Goal: Complete application form

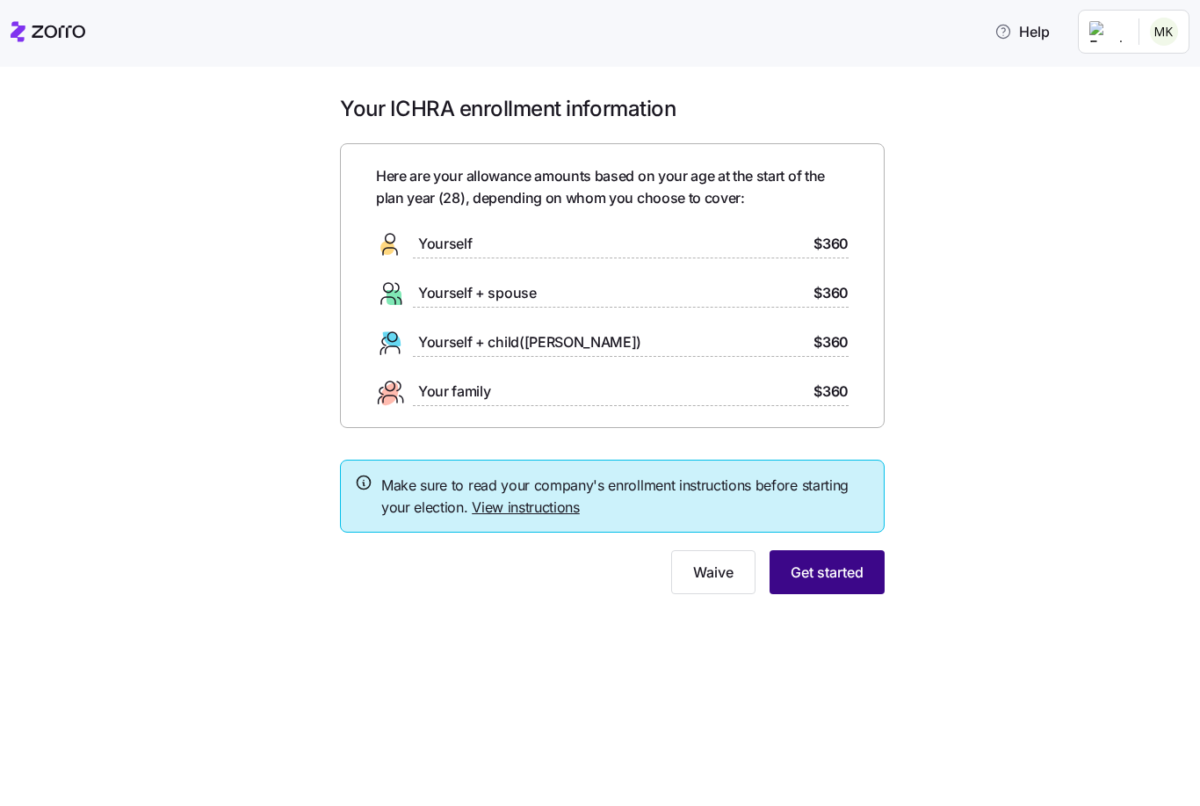
click at [847, 556] on button "Get started" at bounding box center [827, 572] width 115 height 44
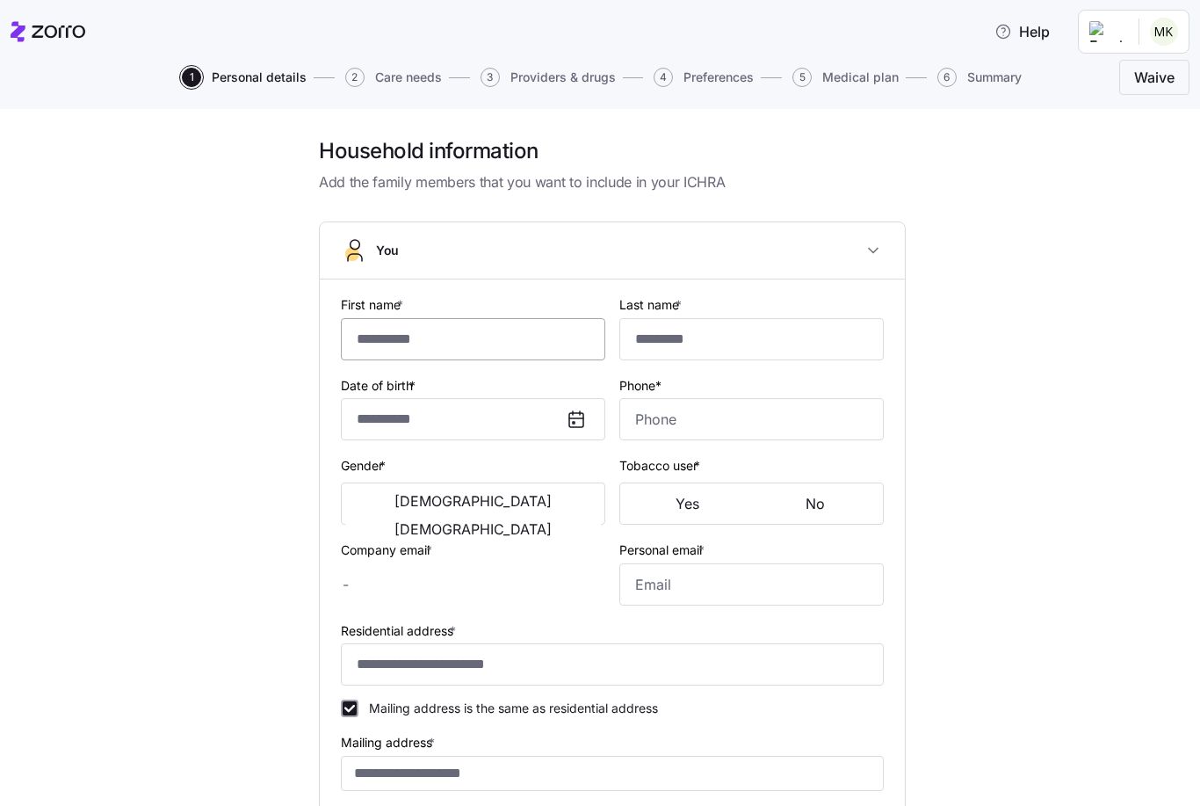
type input "*******"
type input "*********"
type input "**********"
type input "(719) 331-1305"
type input "matthew@matukat.com"
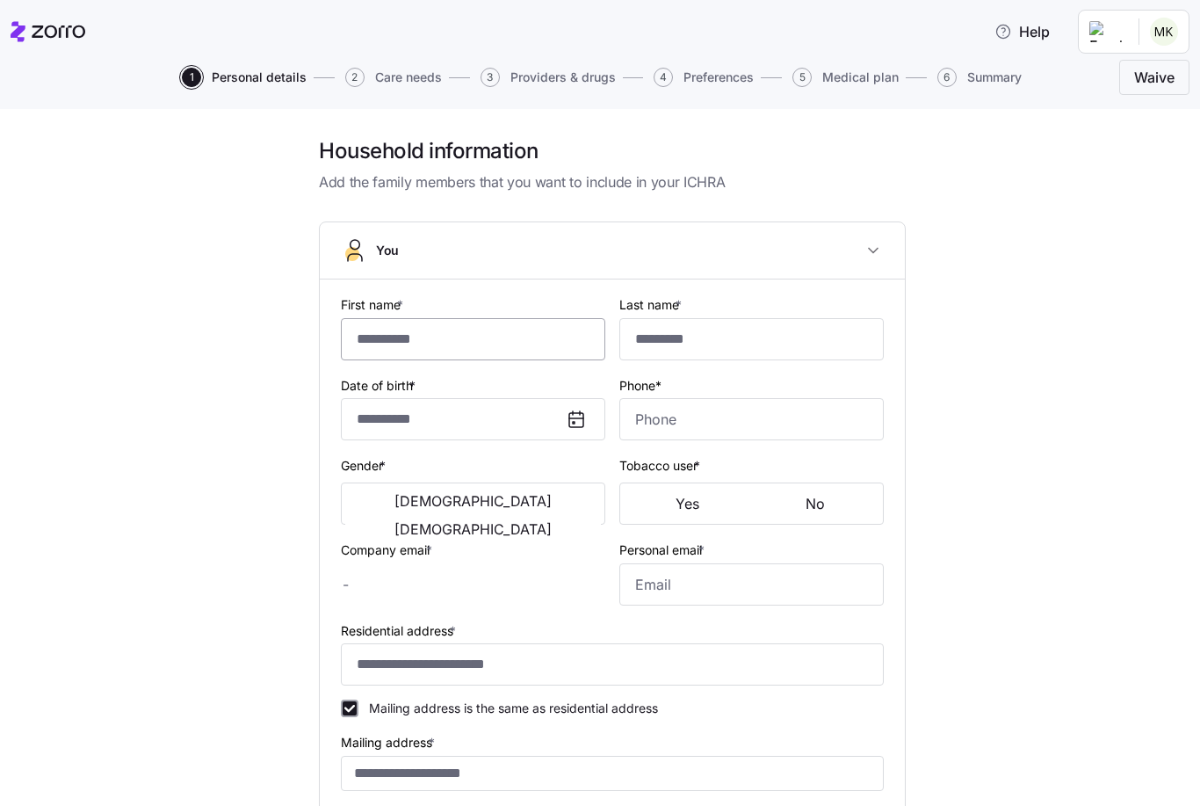
type input "matthewkourajian@gmail.com"
type input "**********"
checkbox input "true"
type input "US citizen"
type input "Single"
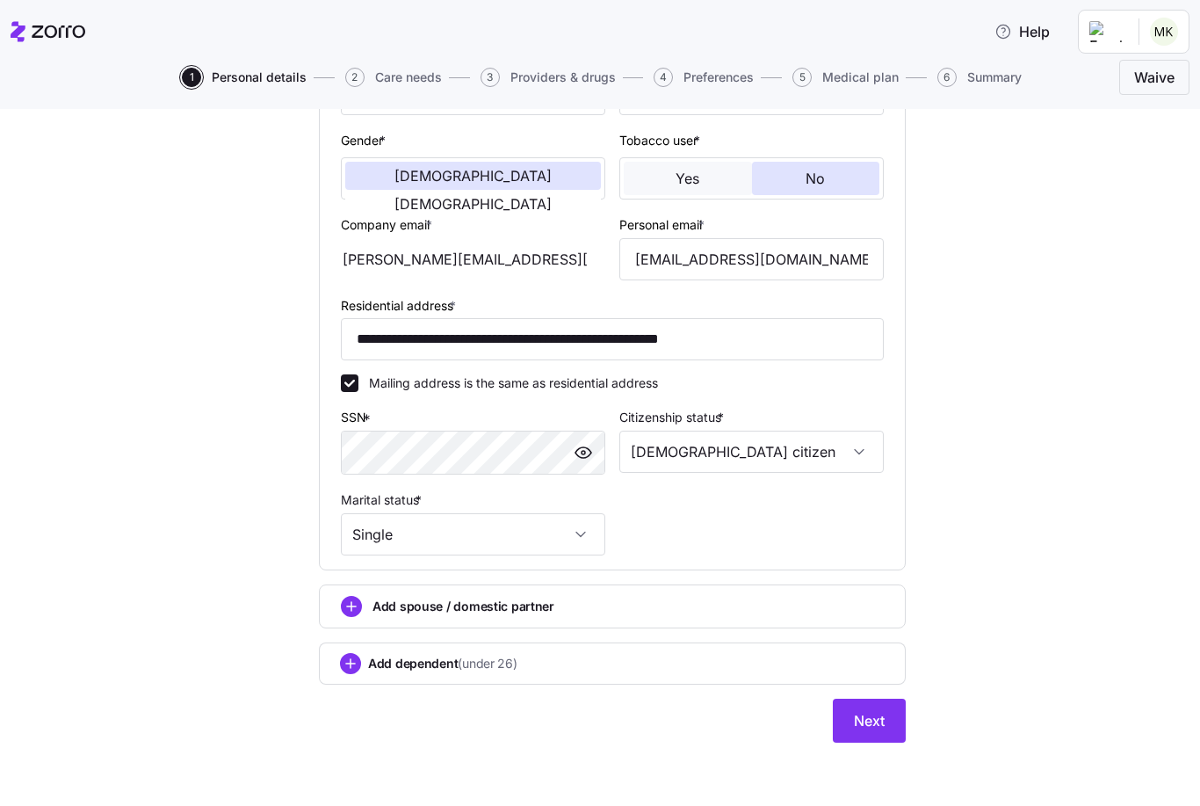
scroll to position [326, 0]
click at [849, 705] on button "Next" at bounding box center [869, 720] width 73 height 44
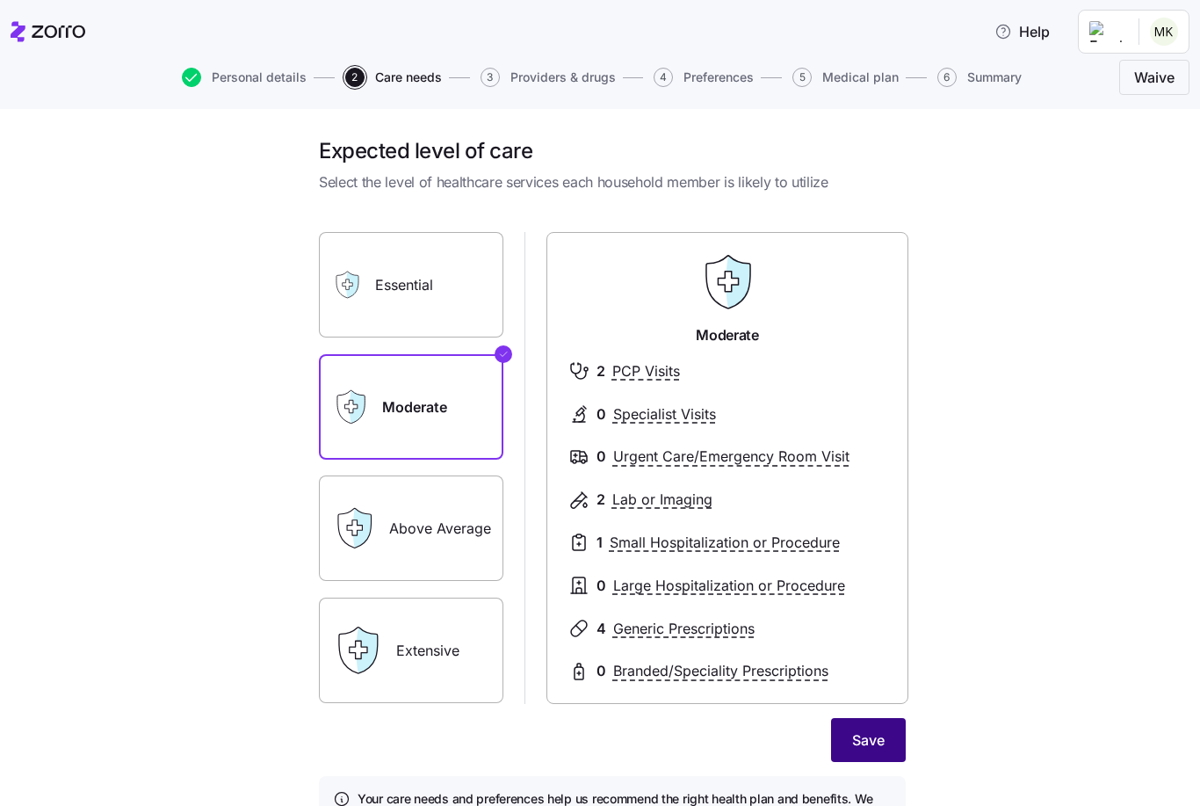
click at [866, 729] on span "Save" at bounding box center [868, 739] width 33 height 21
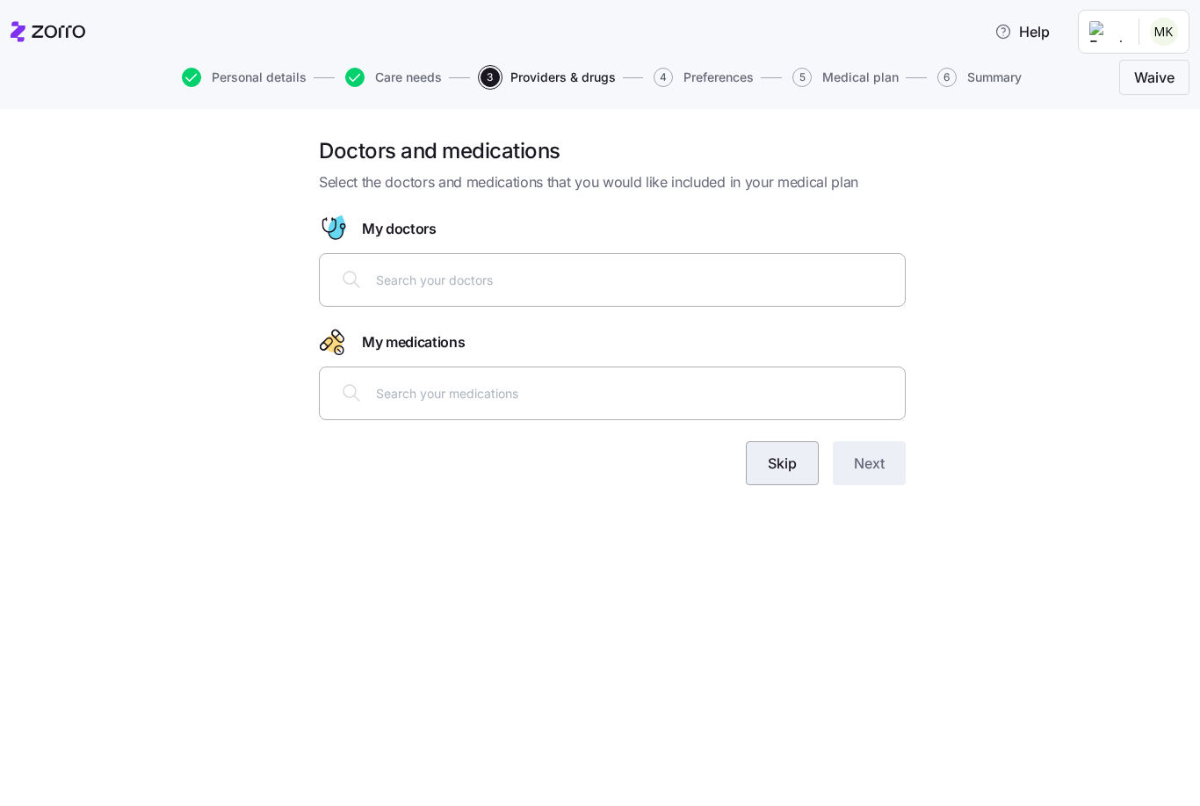
click at [795, 463] on span "Skip" at bounding box center [782, 462] width 29 height 21
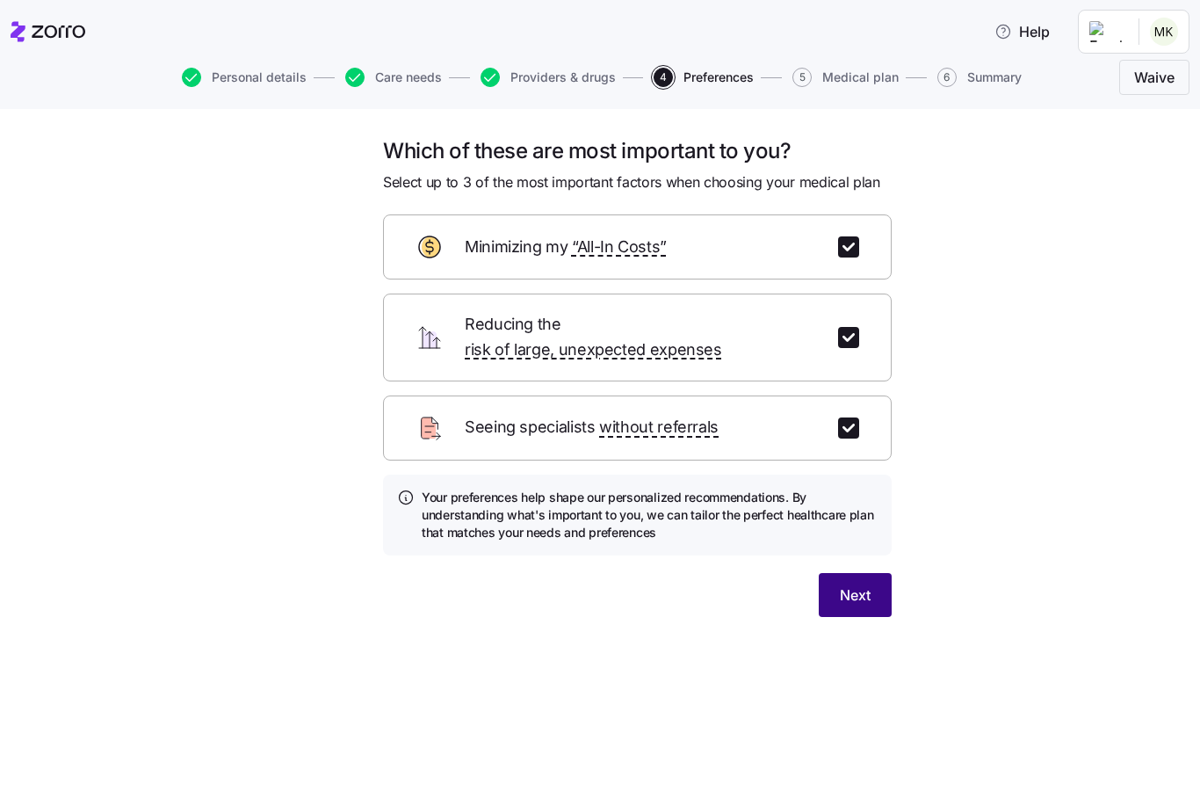
click at [847, 584] on span "Next" at bounding box center [855, 594] width 31 height 21
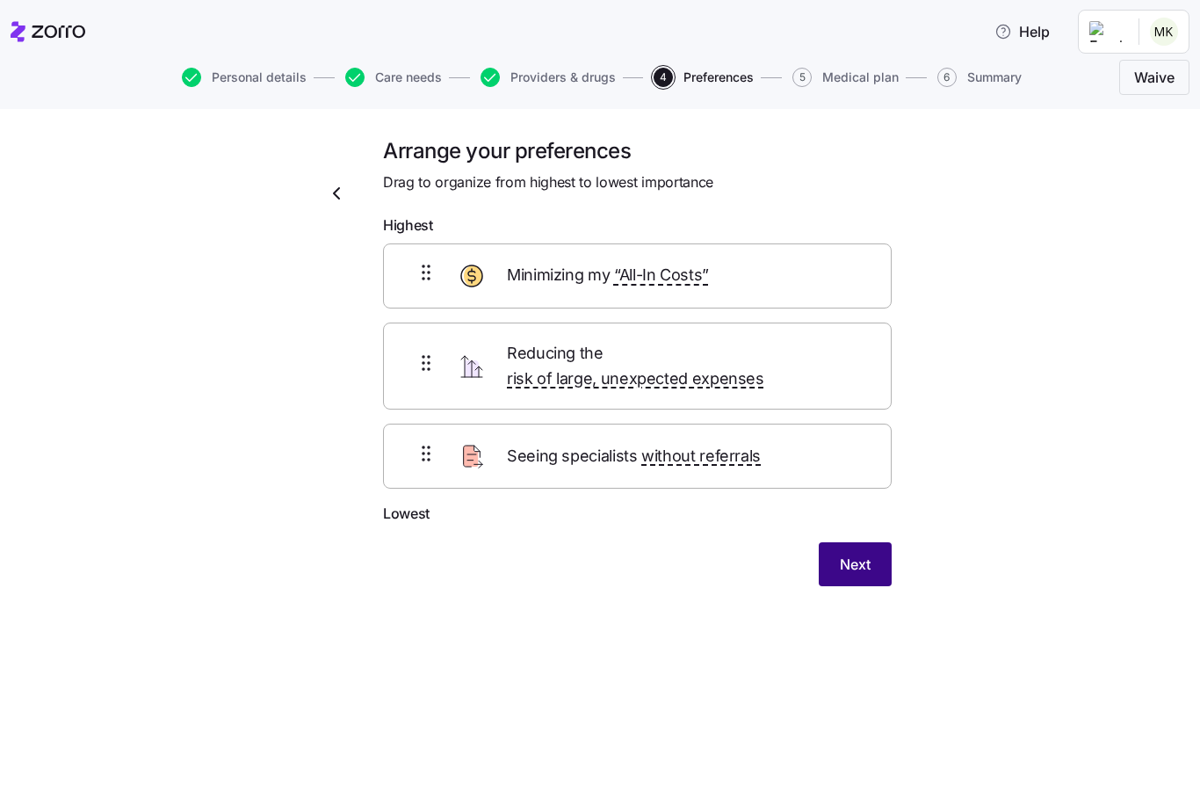
click at [851, 553] on span "Next" at bounding box center [855, 563] width 31 height 21
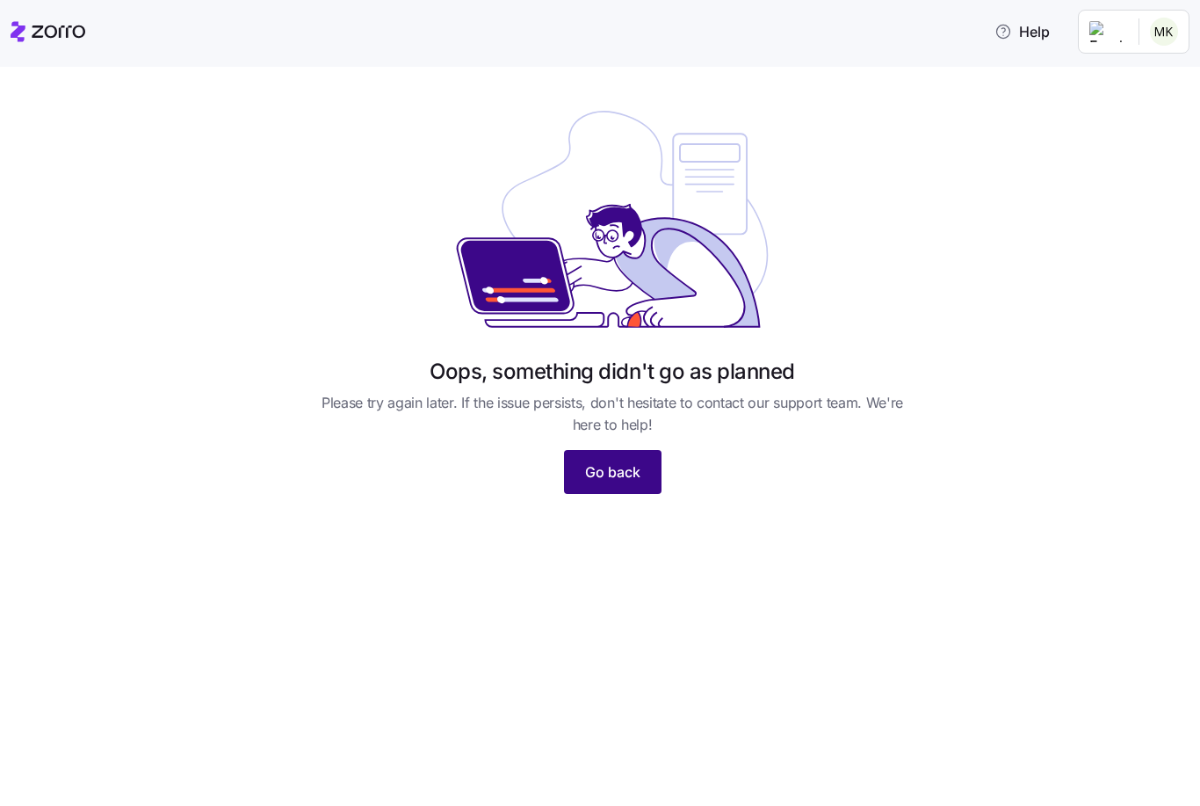
click at [617, 474] on span "Go back" at bounding box center [612, 471] width 55 height 21
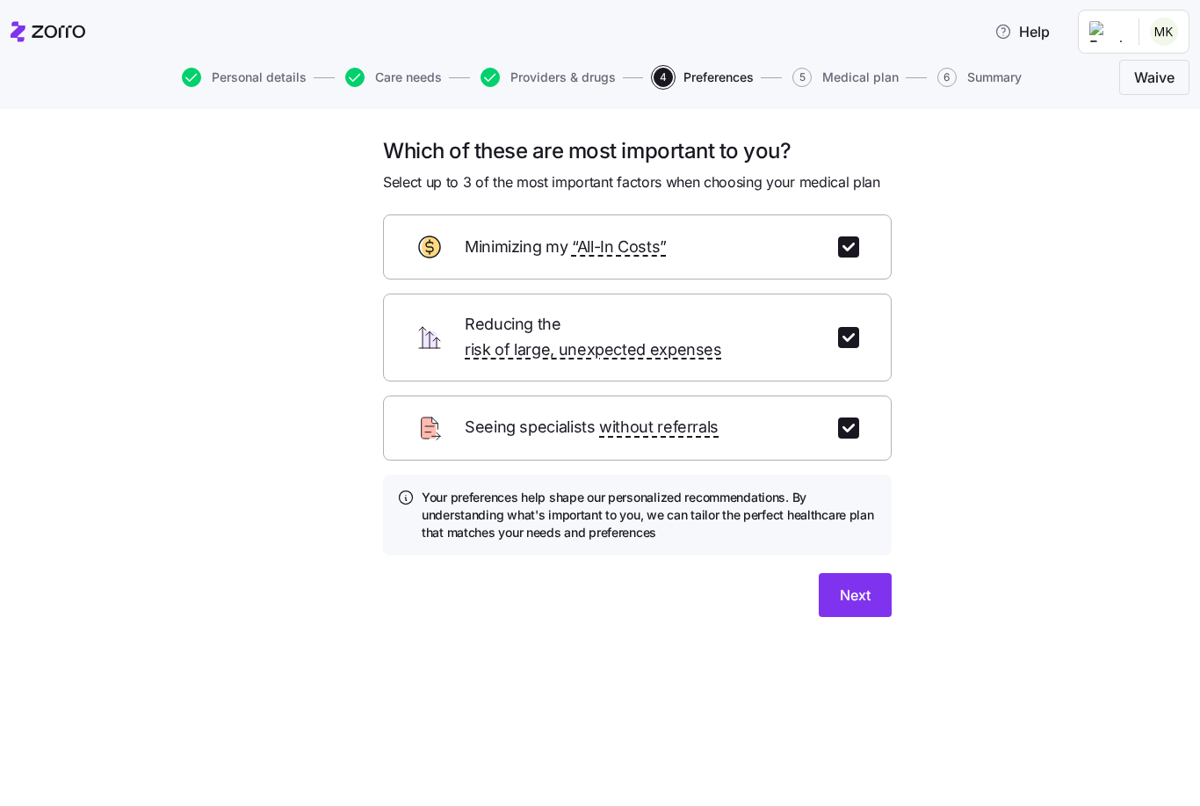
click at [843, 257] on div "Minimizing my “All-In Costs”" at bounding box center [637, 246] width 509 height 65
click at [850, 243] on input "checkbox" at bounding box center [848, 246] width 21 height 21
checkbox input "false"
click at [843, 327] on input "checkbox" at bounding box center [848, 337] width 21 height 21
checkbox input "false"
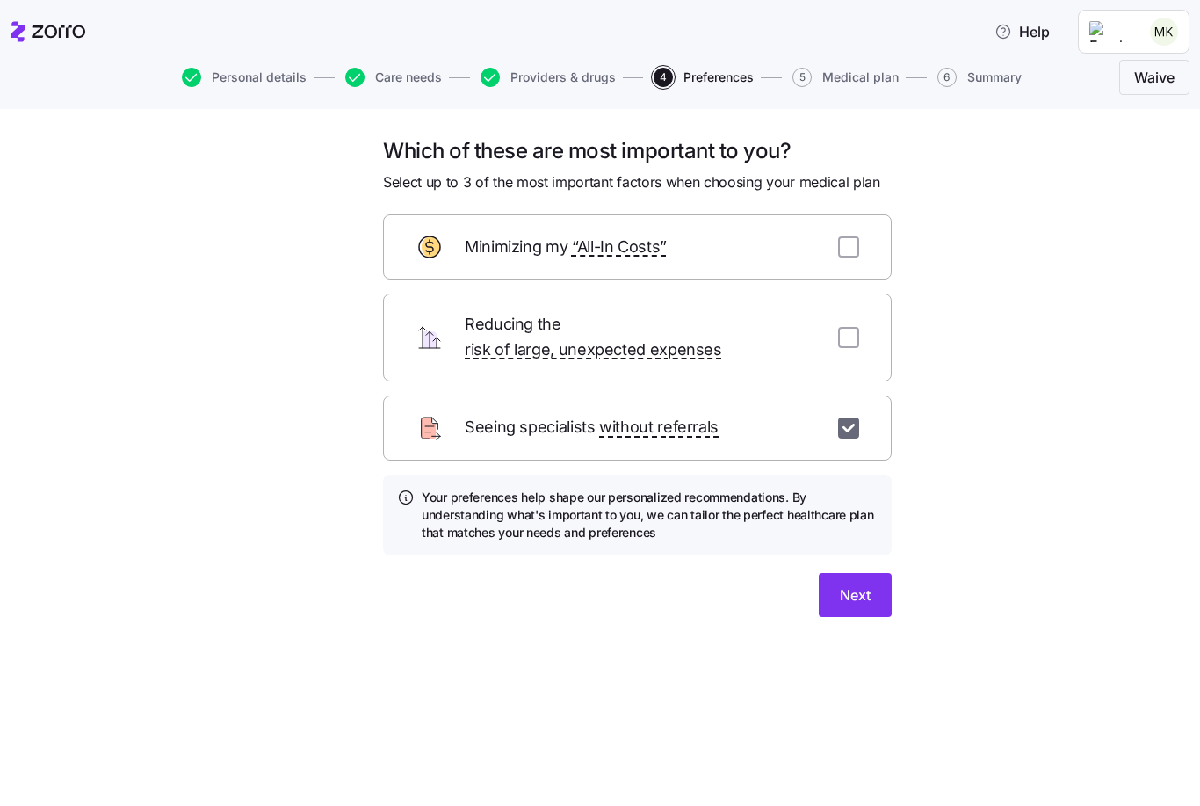
click at [850, 417] on input "checkbox" at bounding box center [848, 427] width 21 height 21
checkbox input "false"
click at [746, 585] on button "Skip" at bounding box center [768, 595] width 73 height 44
